Goal: Communication & Community: Answer question/provide support

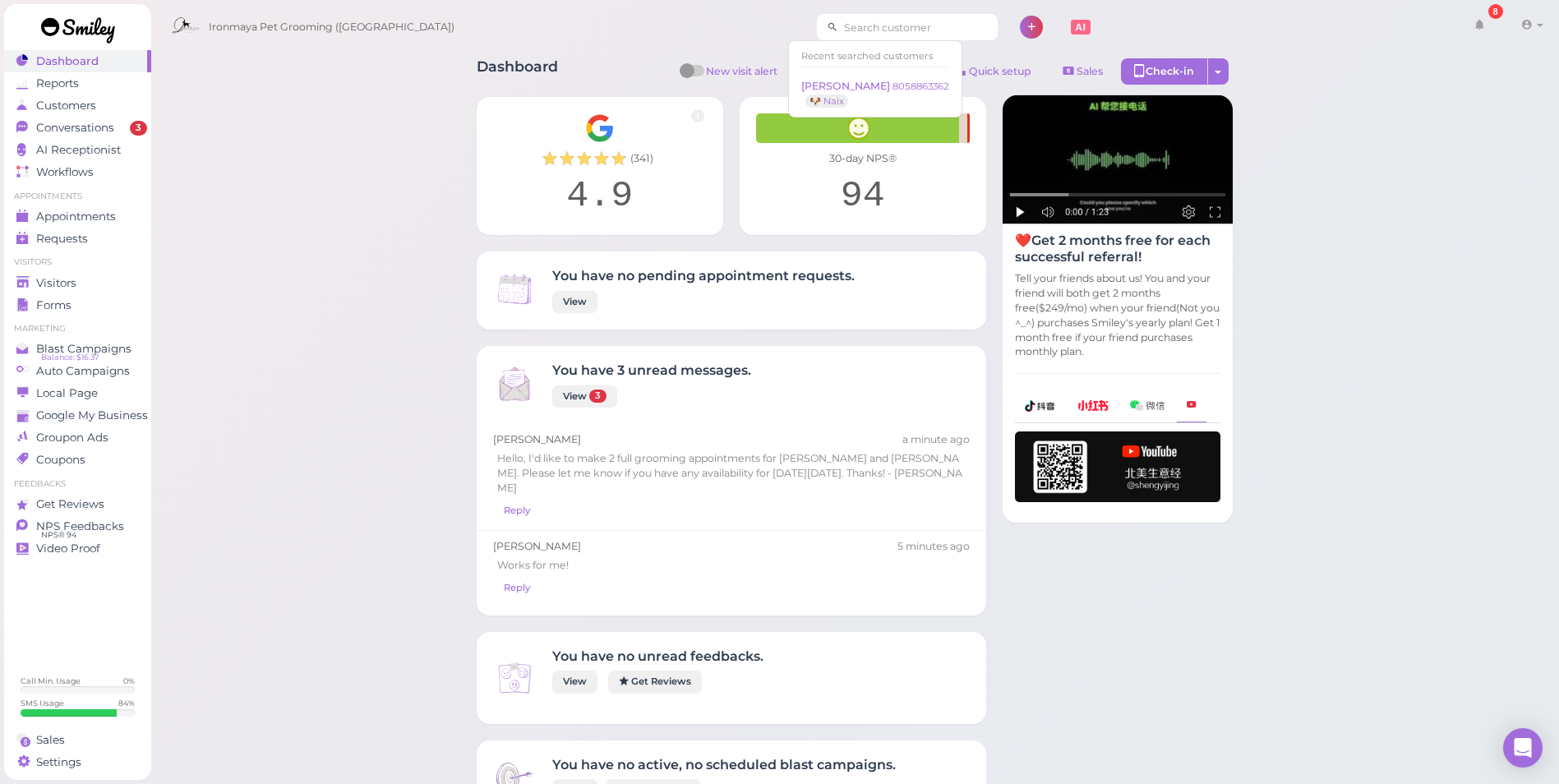
click at [839, 33] on input at bounding box center [918, 27] width 159 height 27
drag, startPoint x: 813, startPoint y: 33, endPoint x: 737, endPoint y: 21, distance: 76.9
click at [737, 21] on div "Ironmaya Pet Grooming ([GEOGRAPHIC_DATA]) 8 Account Refer Friends" at bounding box center [856, 27] width 1387 height 47
click at [846, 25] on input at bounding box center [918, 27] width 159 height 27
click at [848, 89] on span "[PERSON_NAME]" at bounding box center [847, 86] width 91 height 12
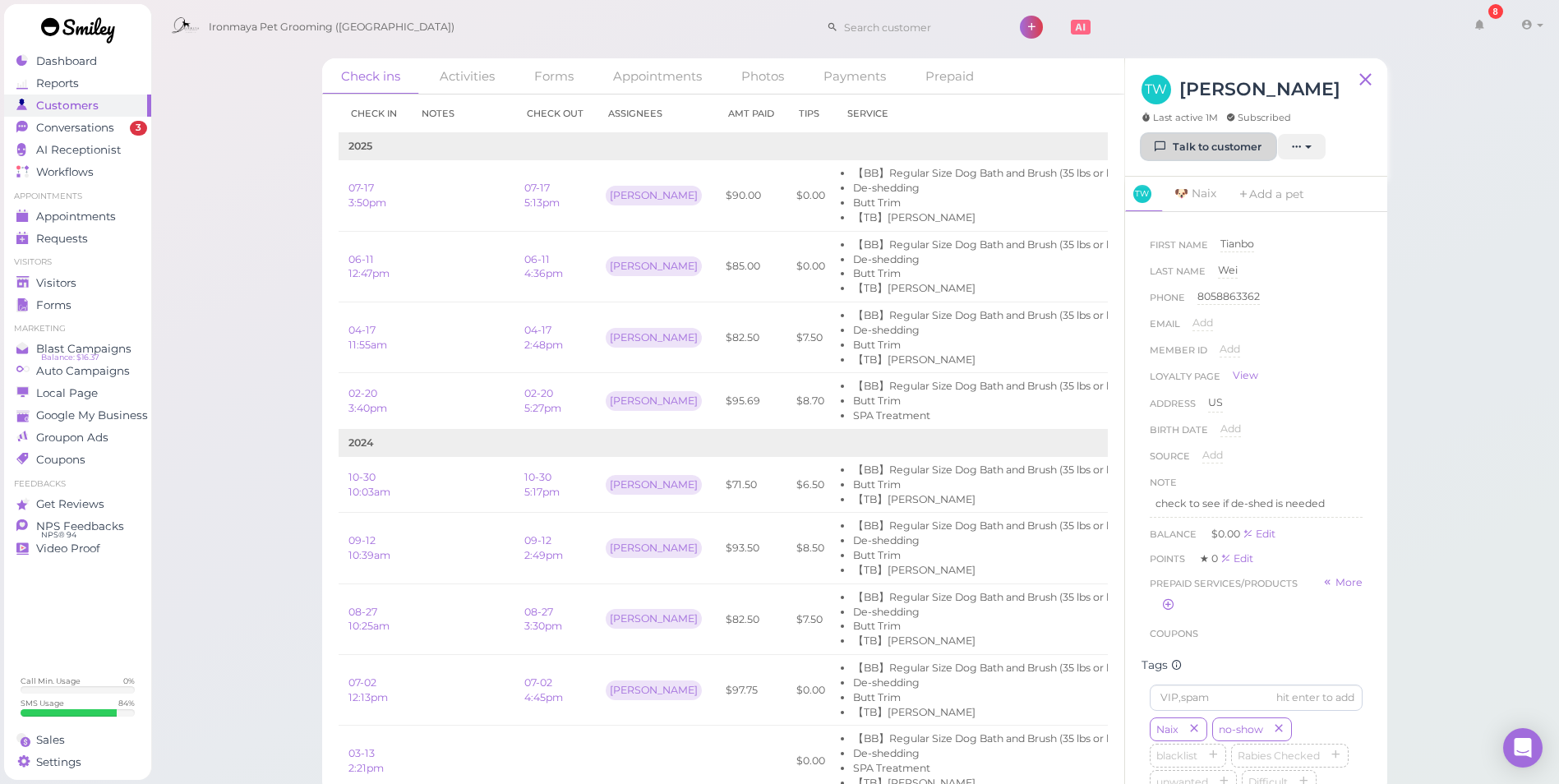
click at [1206, 143] on link "Talk to customer" at bounding box center [1208, 147] width 134 height 27
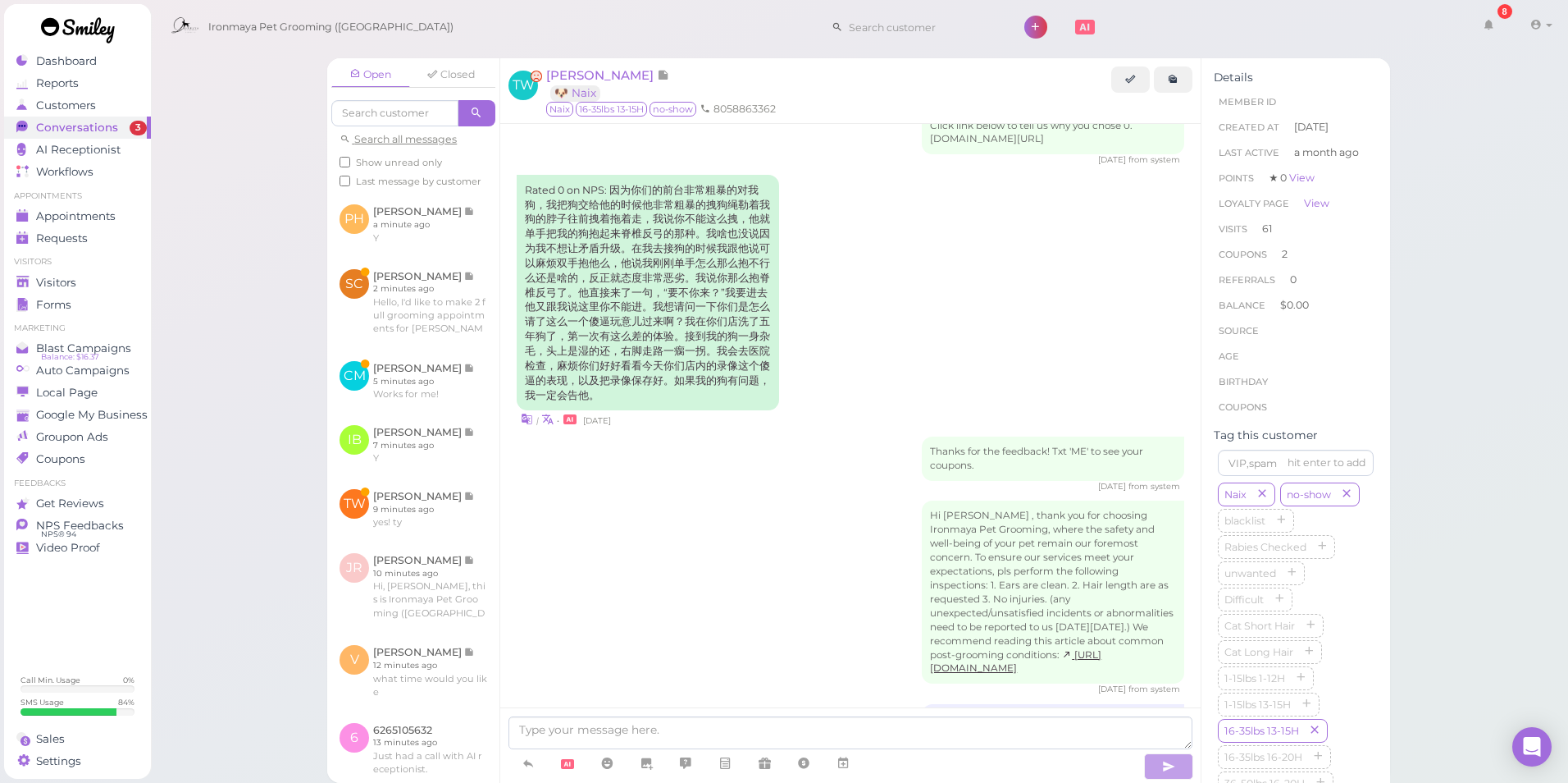
scroll to position [678, 0]
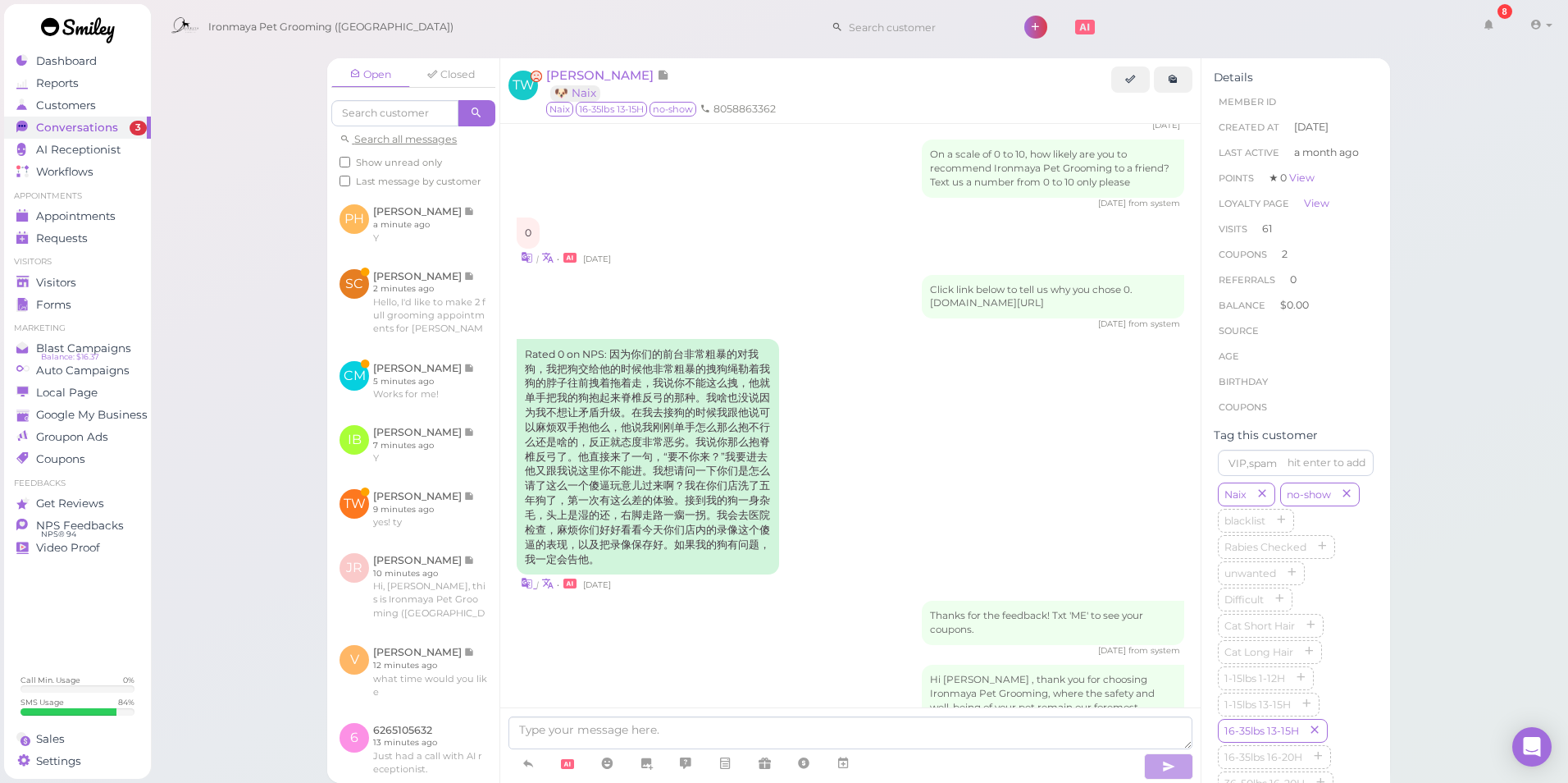
click at [535, 591] on link at bounding box center [529, 583] width 16 height 16
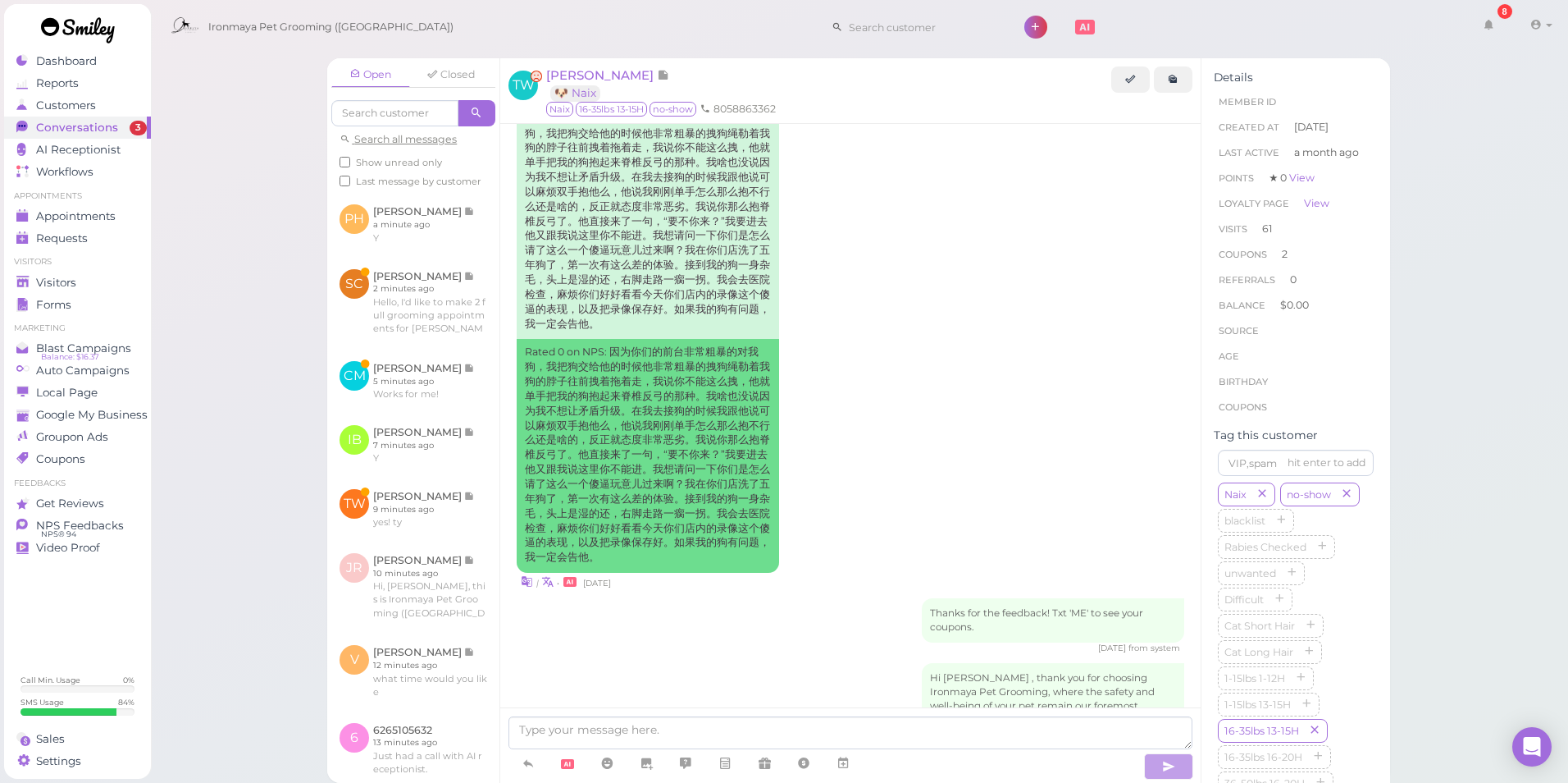
scroll to position [924, 0]
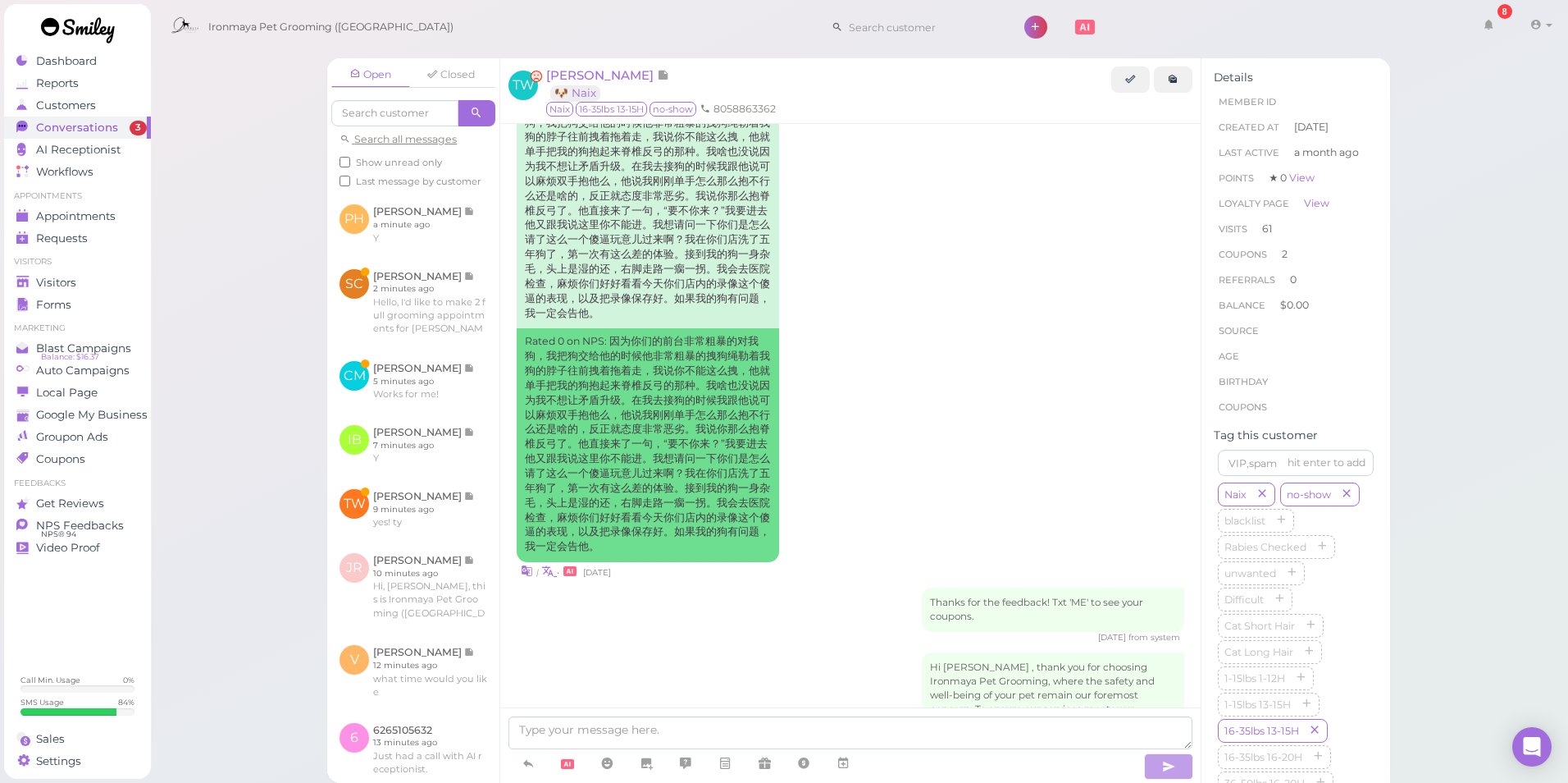
click at [541, 578] on icon at bounding box center [547, 570] width 12 height 16
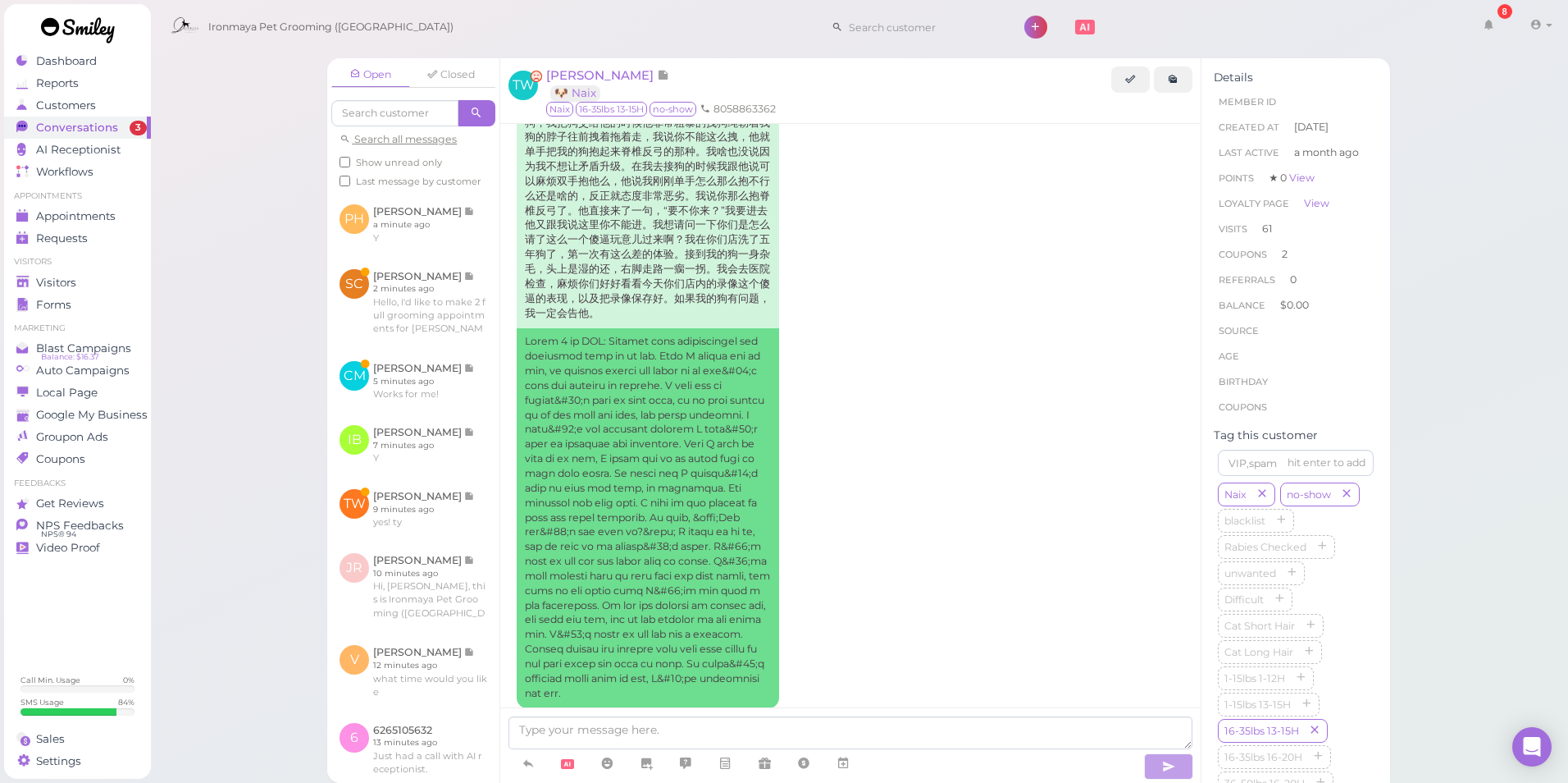
scroll to position [1006, 0]
